Goal: Information Seeking & Learning: Learn about a topic

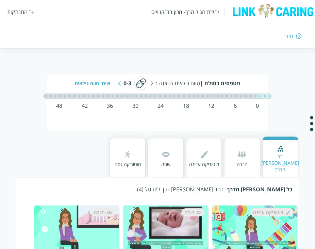
click at [292, 37] on div "חזור" at bounding box center [288, 35] width 9 height 7
click at [288, 35] on div "חזור" at bounding box center [288, 35] width 9 height 7
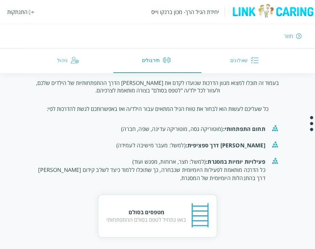
scroll to position [66, 0]
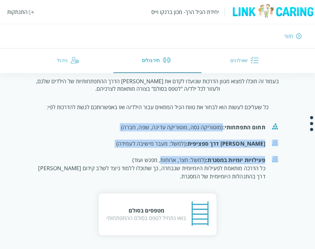
drag, startPoint x: 223, startPoint y: 125, endPoint x: 160, endPoint y: 152, distance: 68.1
click at [160, 152] on ul "תחום התפתחותי: (מוטוריקה גסה, מוטוריקה עדינה, שפה, חברה) [PERSON_NAME] דרך ספצי…" at bounding box center [158, 154] width 252 height 76
click at [160, 152] on li "פעילויות יומיות במסגרת: (למשל: חצר, ארוחות, מפגש ועוד) כל הדרכה מותאמת לפעילות …" at bounding box center [158, 168] width 252 height 33
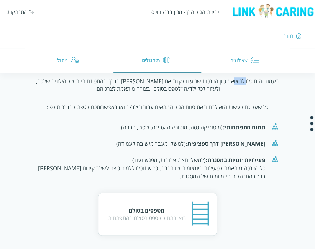
drag, startPoint x: 247, startPoint y: 80, endPoint x: 225, endPoint y: 85, distance: 22.4
click at [233, 84] on p "בעמוד זה תוכלו למצוא מגוון הדרכות שנועדו לקדם את [PERSON_NAME] הדרך ההתפתחותיות…" at bounding box center [158, 84] width 252 height 15
click at [187, 95] on div "ברוכים הבאים לעמוד תרגולים בעמוד זה תוכלו למצוא מגוון הדרכות שנועדו לקדם את אבנ…" at bounding box center [158, 148] width 252 height 174
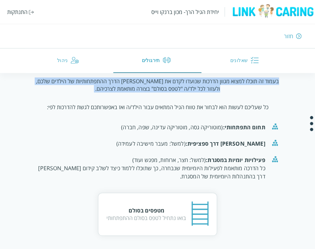
click at [187, 95] on div "ברוכים הבאים לעמוד תרגולים בעמוד זה תוכלו למצוא מגוון הדרכות שנועדו לקדם את אבנ…" at bounding box center [158, 148] width 252 height 174
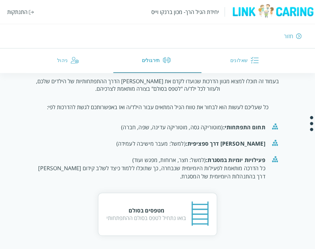
click at [183, 104] on p "כל שעליכם לעשות הוא לבחור את טווח הגיל המתאים עבור הילד/ה ואז באפשרותכם לגשת לה…" at bounding box center [158, 106] width 222 height 7
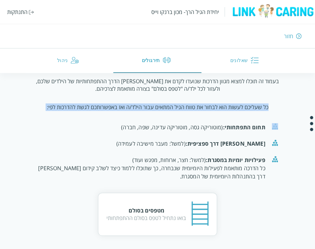
click at [183, 104] on p "כל שעליכם לעשות הוא לבחור את טווח הגיל המתאים עבור הילד/ה ואז באפשרותכם לגשת לה…" at bounding box center [158, 106] width 222 height 7
click at [180, 112] on div "ברוכים הבאים לעמוד תרגולים בעמוד זה תוכלו למצוא מגוון הדרכות שנועדו לקדם את אבנ…" at bounding box center [158, 148] width 252 height 174
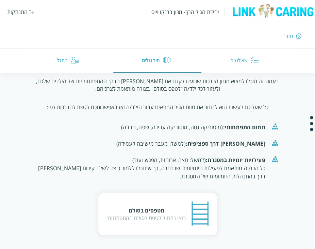
click at [185, 108] on p "כל שעליכם לעשות הוא לבחור את טווח הגיל המתאים עבור הילד/ה ואז באפשרותכם לגשת לה…" at bounding box center [158, 106] width 222 height 7
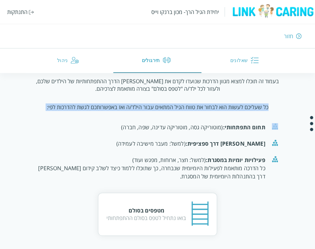
click at [185, 108] on p "כל שעליכם לעשות הוא לבחור את טווח הגיל המתאים עבור הילד/ה ואז באפשרותכם לגשת לה…" at bounding box center [158, 106] width 222 height 7
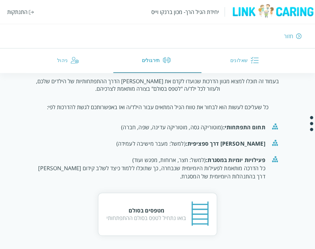
click at [181, 119] on li "תחום התפתחותי: (מוטוריקה גסה, מוטוריקה עדינה, שפה, חברה)" at bounding box center [158, 127] width 252 height 16
click at [205, 125] on div "תחום התפתחותי: (מוטוריקה גסה, מוטוריקה עדינה, שפה, חברה)" at bounding box center [151, 127] width 229 height 8
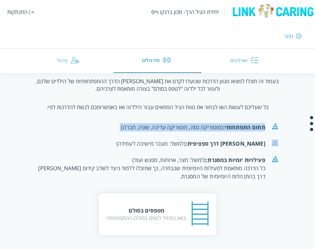
click at [205, 125] on div "תחום התפתחותי: (מוטוריקה גסה, מוטוריקה עדינה, שפה, חברה)" at bounding box center [151, 127] width 229 height 8
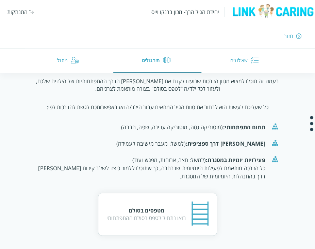
click at [208, 142] on div "[PERSON_NAME] דרך ספציפית: (למשל: מעבר מישיבה לעמידה)" at bounding box center [151, 143] width 229 height 8
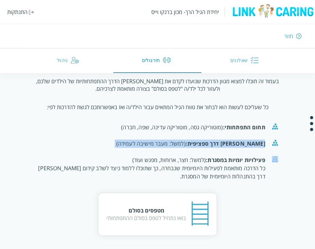
click at [208, 142] on div "[PERSON_NAME] דרך ספציפית: (למשל: מעבר מישיבה לעמידה)" at bounding box center [151, 143] width 229 height 8
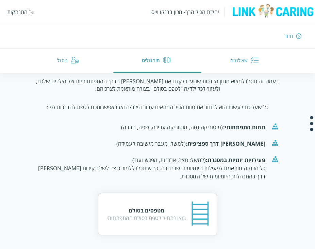
click at [214, 168] on div "פעילויות יומיות במסגרת: (למשל: חצר, ארוחות, מפגש ועוד) כל הדרכה מותאמת לפעילות …" at bounding box center [151, 168] width 229 height 25
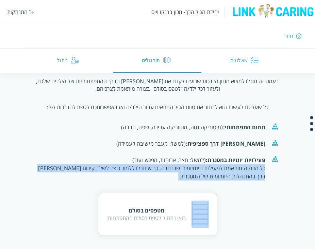
click at [214, 168] on div "פעילויות יומיות במסגרת: (למשל: חצר, ארוחות, מפגש ועוד) כל הדרכה מותאמת לפעילות …" at bounding box center [151, 168] width 229 height 25
click at [214, 177] on div "פעילויות יומיות במסגרת: (למשל: חצר, ארוחות, מפגש ועוד) כל הדרכה מותאמת לפעילות …" at bounding box center [151, 168] width 229 height 25
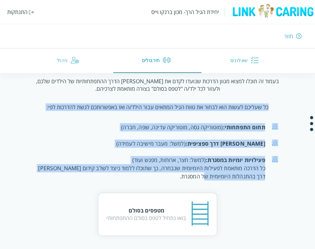
drag, startPoint x: 215, startPoint y: 177, endPoint x: 268, endPoint y: 106, distance: 89.4
click at [268, 106] on div "ברוכים הבאים לעמוד תרגולים בעמוד זה תוכלו למצוא מגוון הדרכות שנועדו לקדם את אבנ…" at bounding box center [158, 148] width 252 height 174
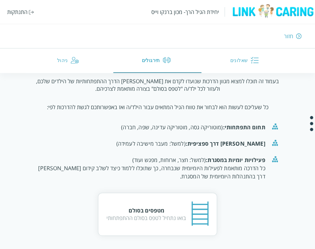
click at [268, 106] on div "ברוכים הבאים לעמוד תרגולים בעמוד זה תוכלו למצוא מגוון הדרכות שנועדו לקדם את אבנ…" at bounding box center [158, 148] width 252 height 174
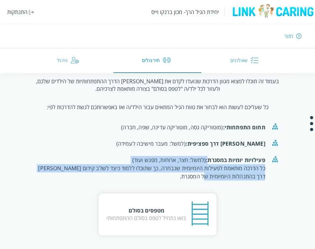
drag, startPoint x: 208, startPoint y: 160, endPoint x: 205, endPoint y: 177, distance: 16.6
click at [205, 177] on div "פעילויות יומיות במסגרת: (למשל: חצר, ארוחות, מפגש ועוד) כל הדרכה מותאמת לפעילות …" at bounding box center [151, 168] width 229 height 25
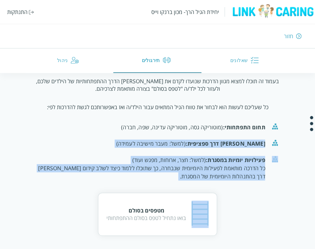
drag, startPoint x: 205, startPoint y: 177, endPoint x: 261, endPoint y: 137, distance: 68.8
click at [261, 137] on ul "תחום התפתחותי: (מוטוריקה גסה, מוטוריקה עדינה, שפה, חברה) [PERSON_NAME] דרך ספצי…" at bounding box center [158, 154] width 252 height 76
click at [261, 137] on li "[PERSON_NAME] דרך ספציפית: (למשל: מעבר מישיבה לעמידה)" at bounding box center [158, 143] width 252 height 16
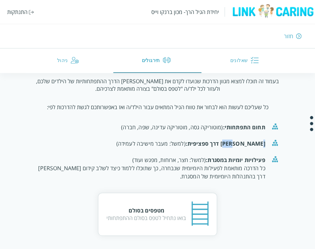
click at [261, 137] on li "[PERSON_NAME] דרך ספציפית: (למשל: מעבר מישיבה לעמידה)" at bounding box center [158, 143] width 252 height 16
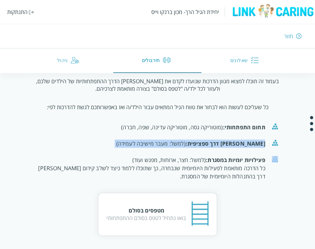
click at [261, 137] on li "[PERSON_NAME] דרך ספציפית: (למשל: מעבר מישיבה לעמידה)" at bounding box center [158, 143] width 252 height 16
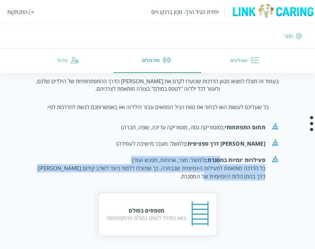
drag, startPoint x: 219, startPoint y: 157, endPoint x: 213, endPoint y: 176, distance: 19.7
click at [213, 176] on div "פעילויות יומיות במסגרת: (למשל: חצר, ארוחות, מפגש ועוד) כל הדרכה מותאמת לפעילות …" at bounding box center [151, 168] width 229 height 25
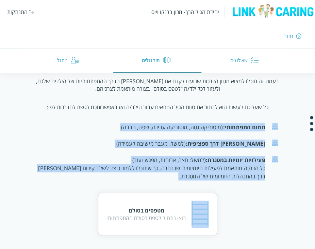
drag, startPoint x: 213, startPoint y: 176, endPoint x: 278, endPoint y: 115, distance: 88.7
click at [278, 116] on ul "תחום התפתחותי: (מוטוריקה גסה, מוטוריקה עדינה, שפה, חברה) [PERSON_NAME] דרך ספצי…" at bounding box center [158, 154] width 252 height 76
click at [113, 145] on div "[PERSON_NAME] דרך ספציפית: (למשל: מעבר מישיבה לעמידה)" at bounding box center [151, 143] width 229 height 8
